Goal: Information Seeking & Learning: Find specific fact

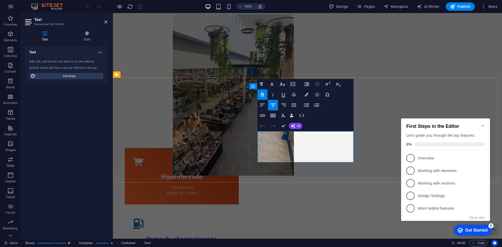
drag, startPoint x: 319, startPoint y: 159, endPoint x: 314, endPoint y: 159, distance: 5.2
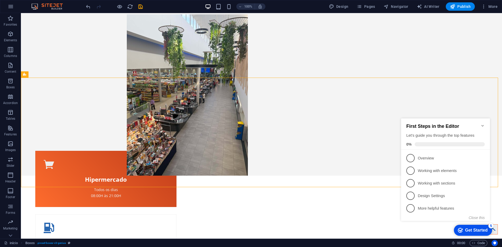
click at [483, 124] on icon "Minimize checklist" at bounding box center [483, 126] width 4 height 4
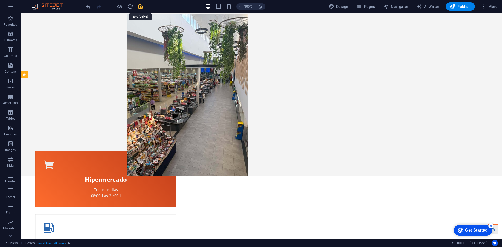
click at [142, 7] on icon "save" at bounding box center [141, 7] width 6 height 6
